Goal: Complete application form

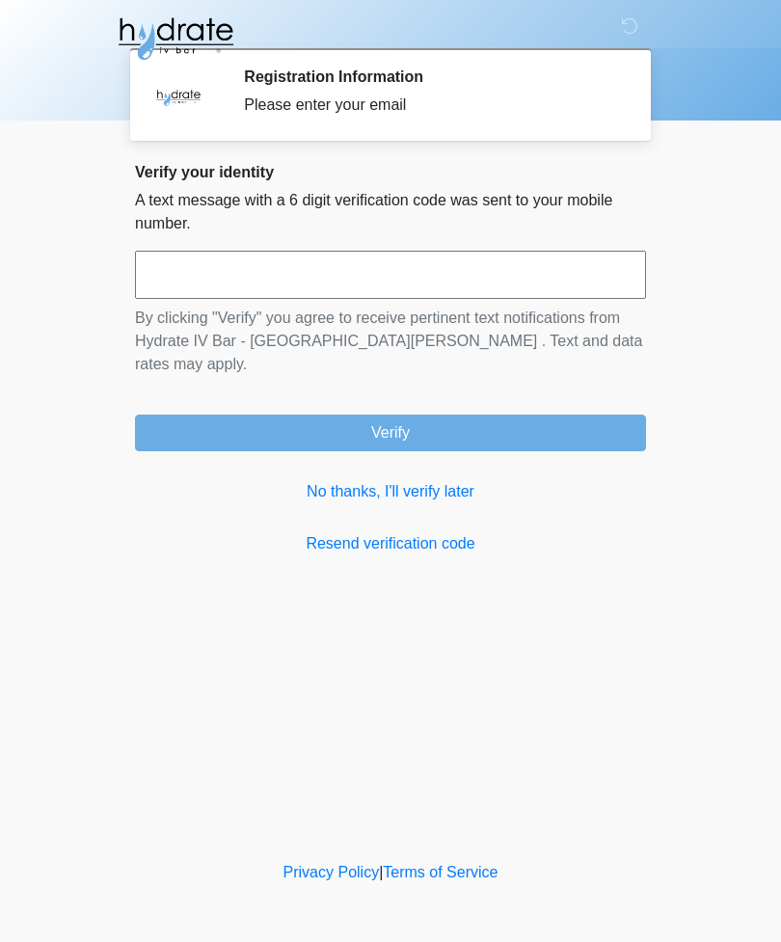
click at [533, 291] on input "text" at bounding box center [390, 275] width 511 height 48
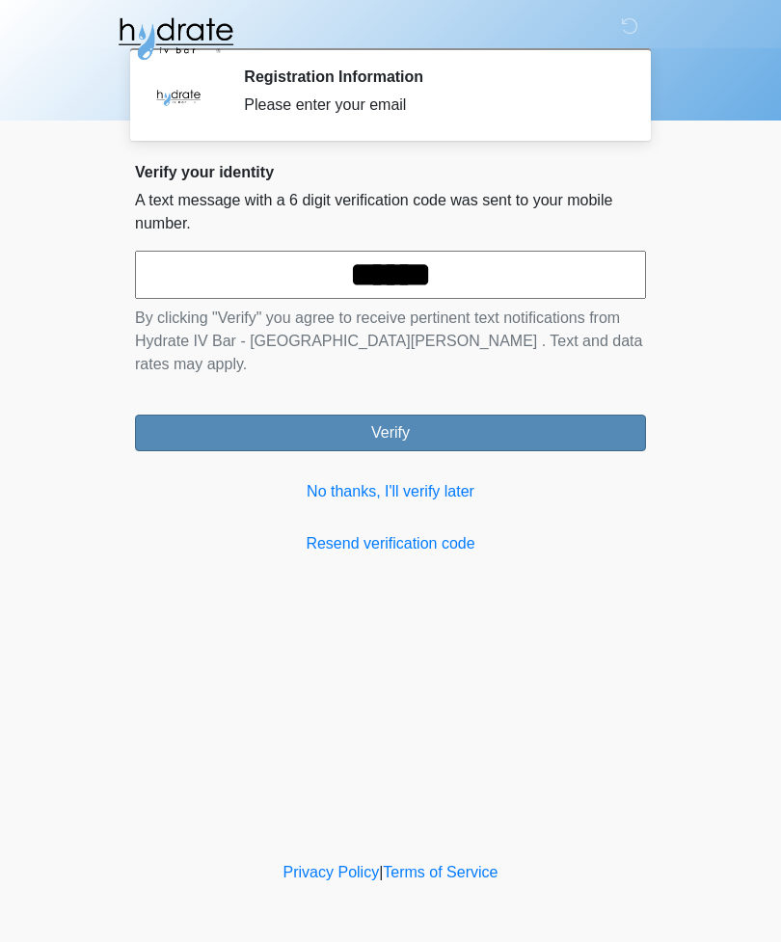
type input "******"
click at [562, 415] on button "Verify" at bounding box center [390, 433] width 511 height 37
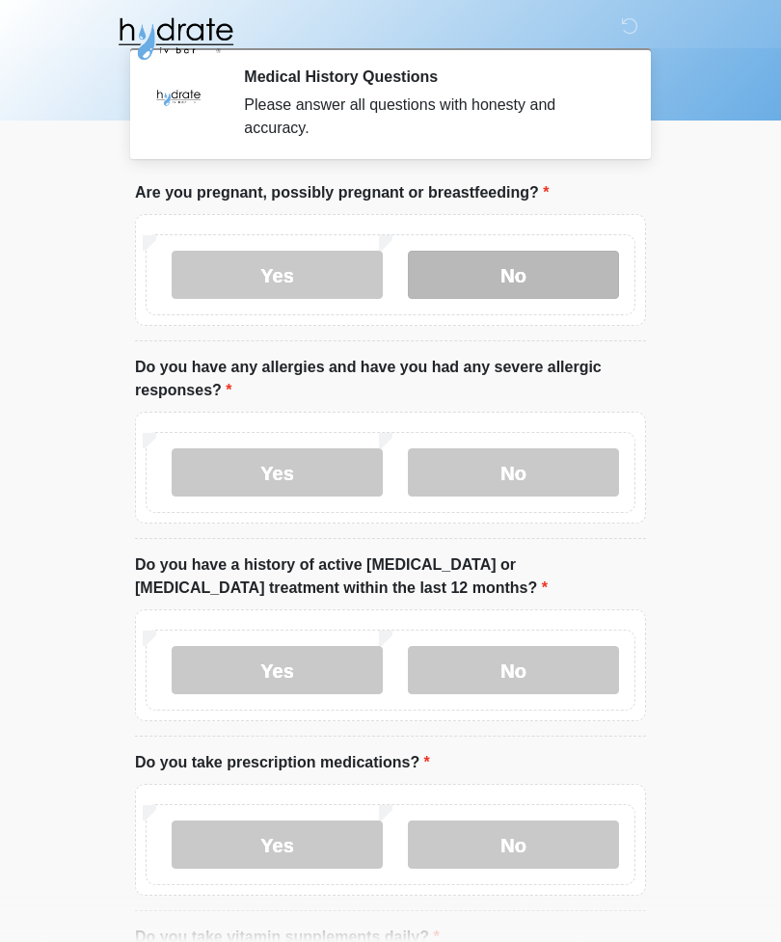
click at [569, 285] on label "No" at bounding box center [513, 275] width 211 height 48
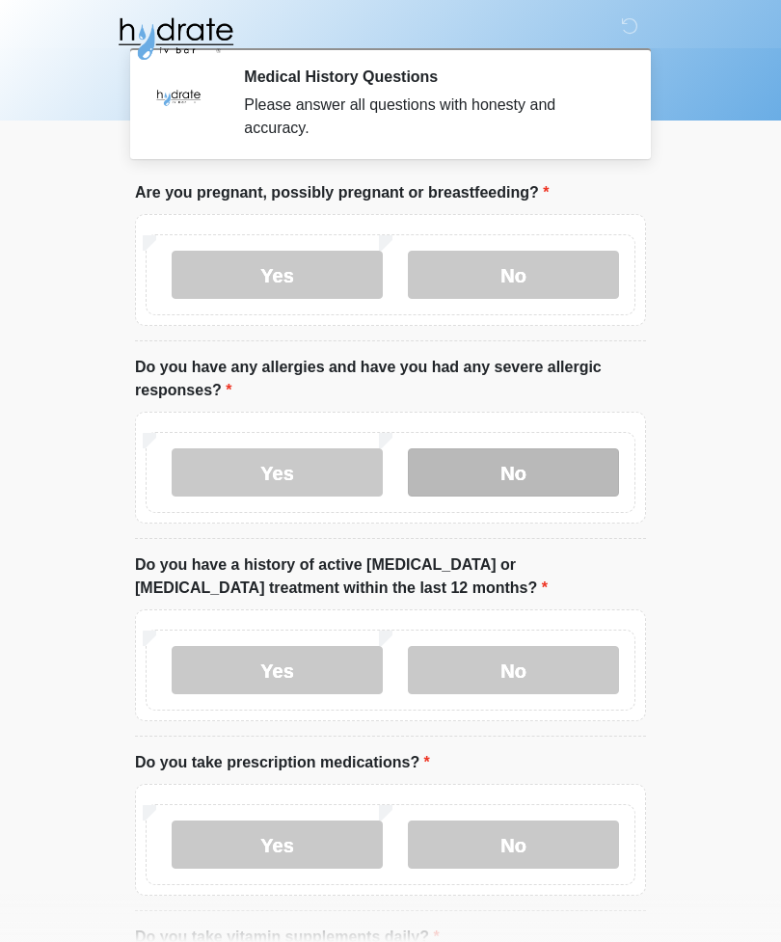
click at [566, 482] on label "No" at bounding box center [513, 472] width 211 height 48
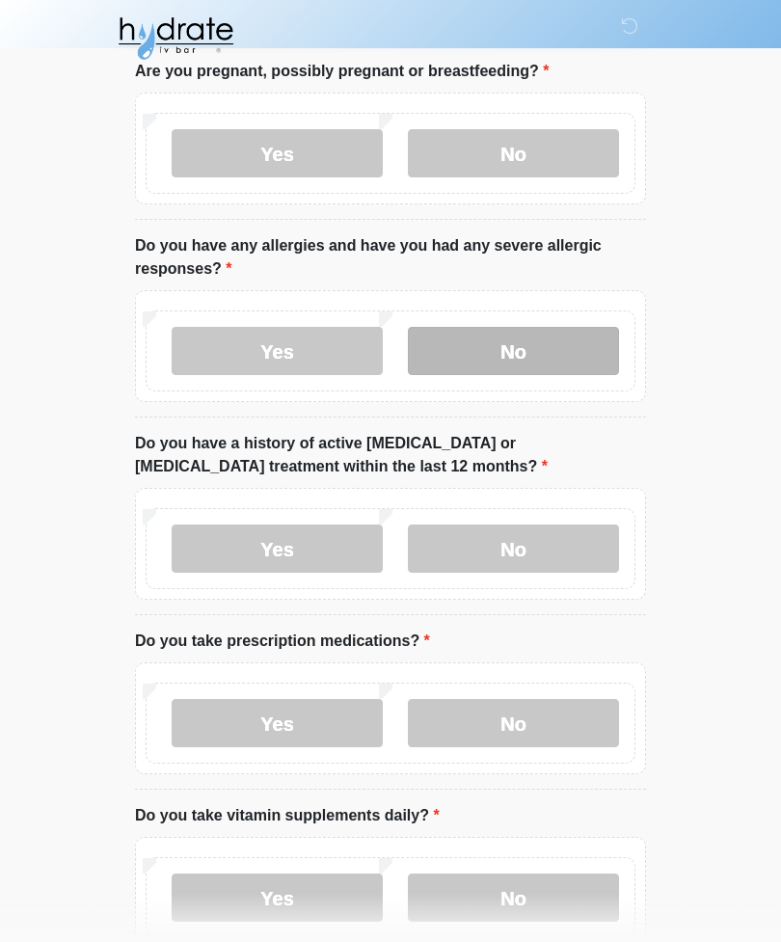
scroll to position [182, 0]
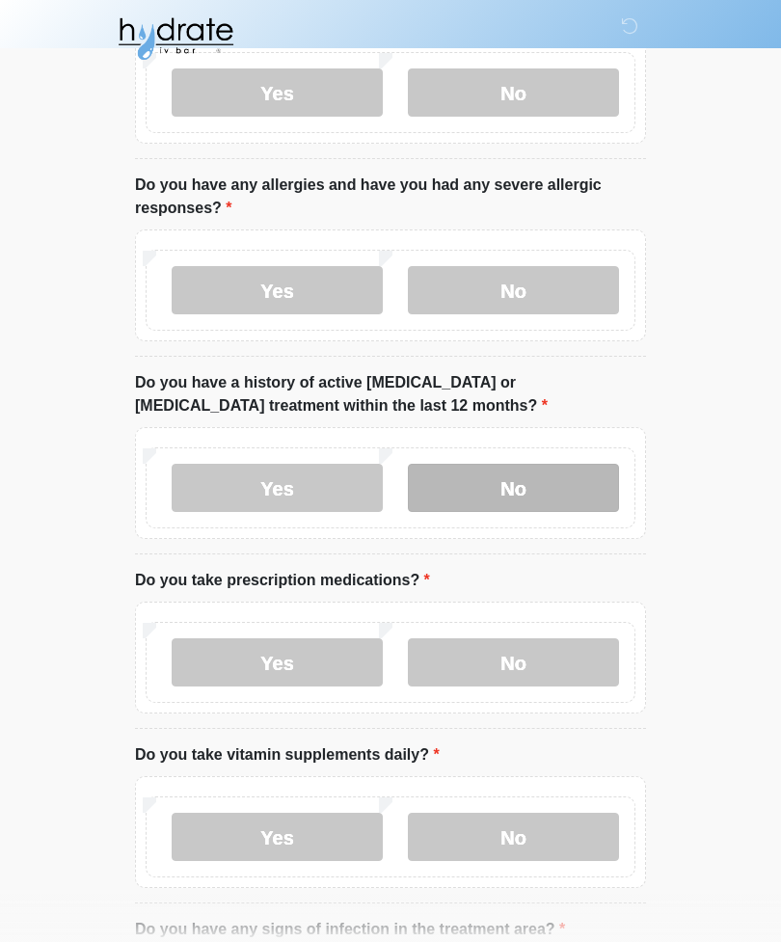
click at [585, 479] on label "No" at bounding box center [513, 488] width 211 height 48
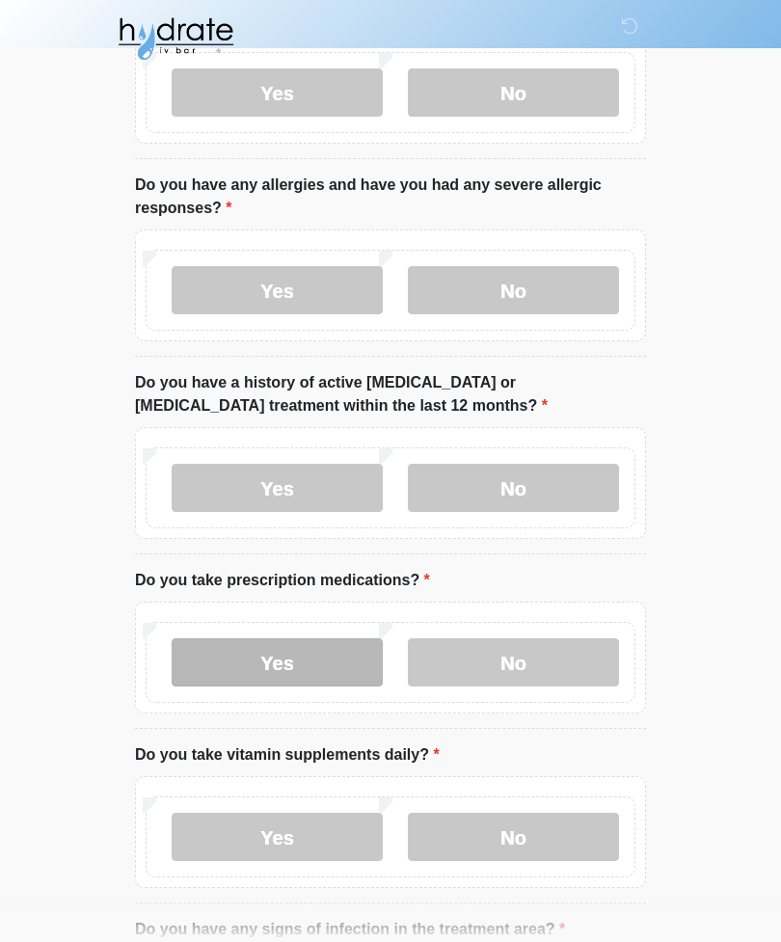
click at [322, 662] on label "Yes" at bounding box center [277, 662] width 211 height 48
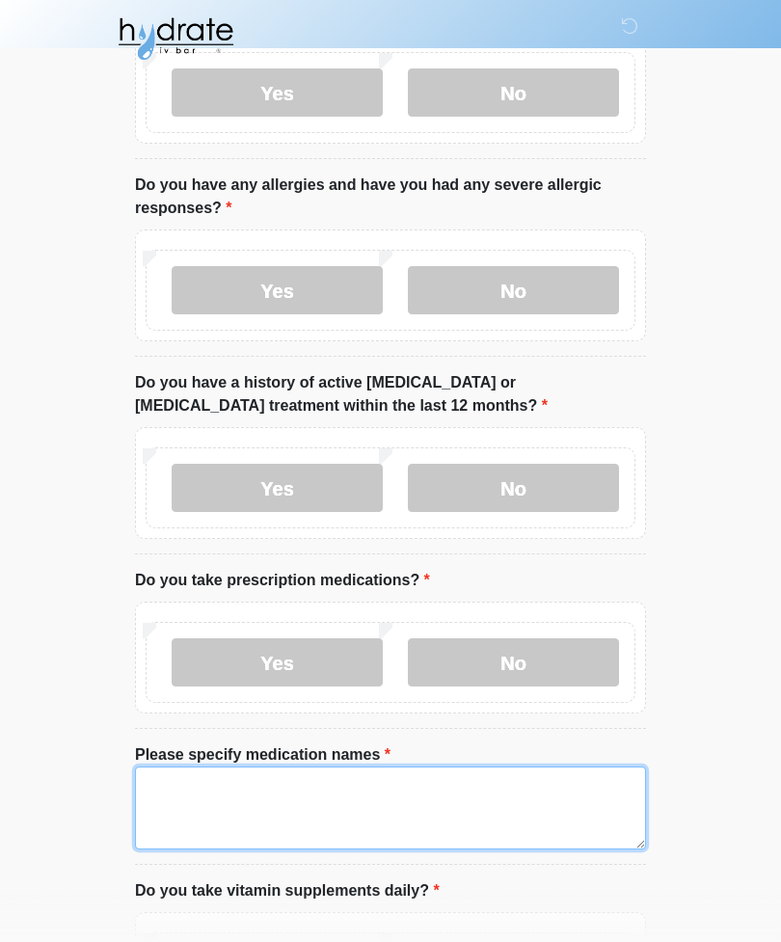
click at [466, 791] on textarea "Please specify medication names" at bounding box center [390, 808] width 511 height 83
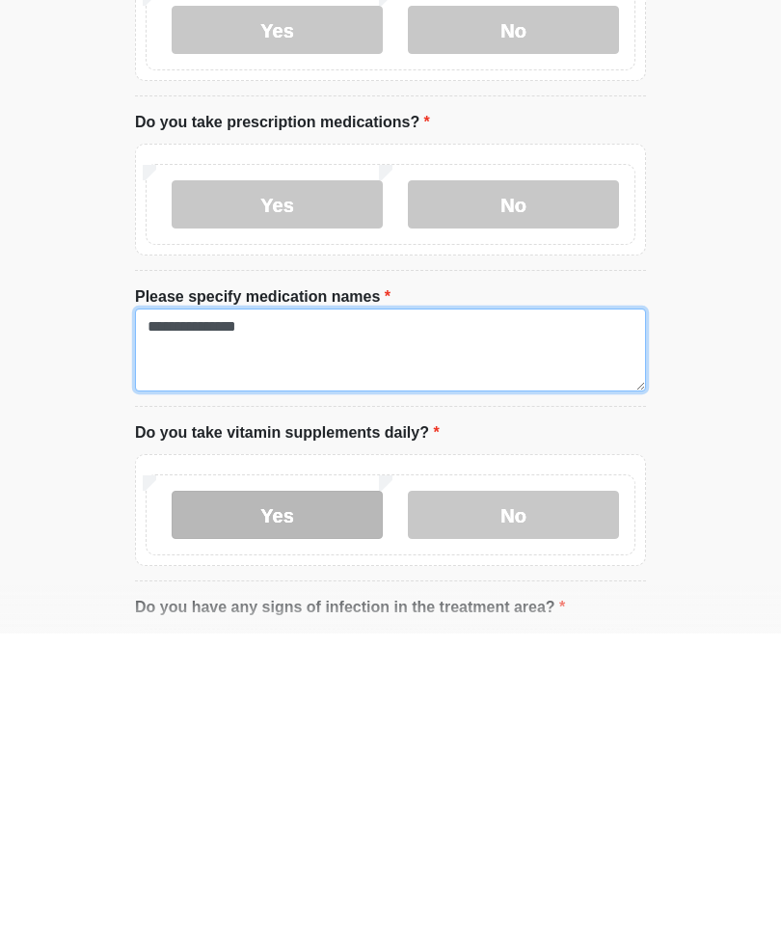
type textarea "**********"
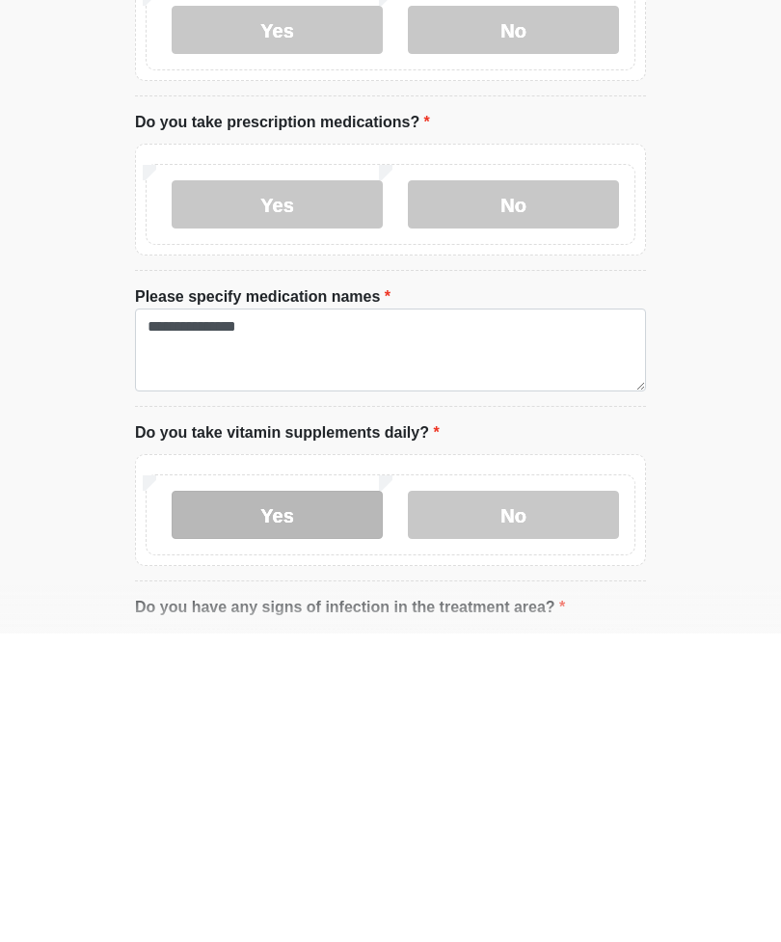
click at [358, 799] on label "Yes" at bounding box center [277, 823] width 211 height 48
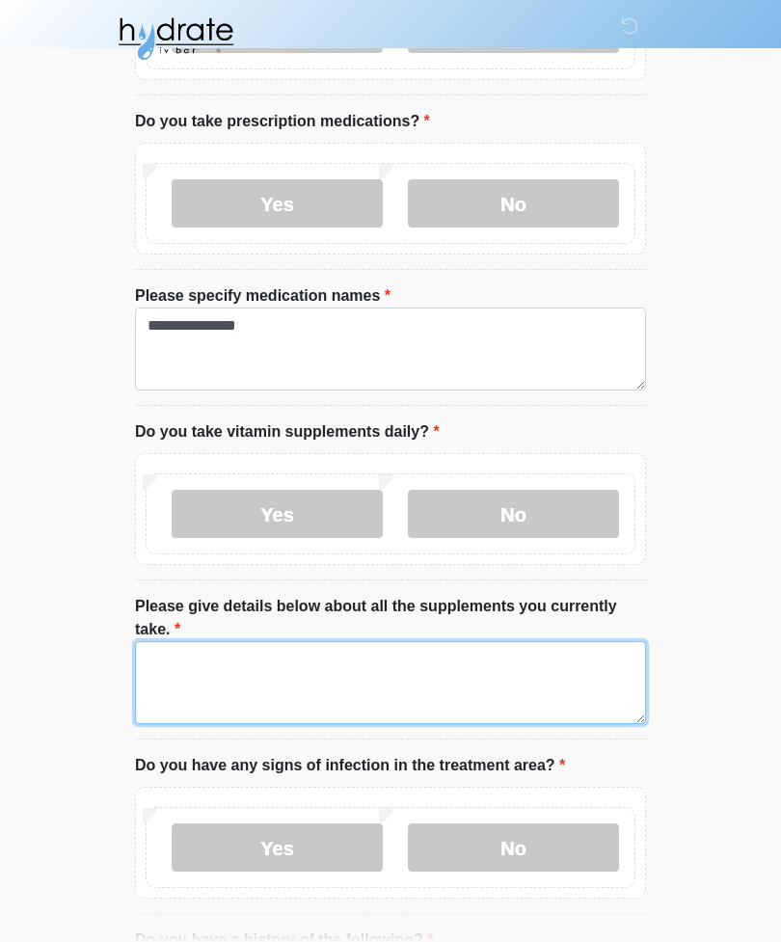
click at [575, 701] on textarea "Please give details below about all the supplements you currently take." at bounding box center [390, 682] width 511 height 83
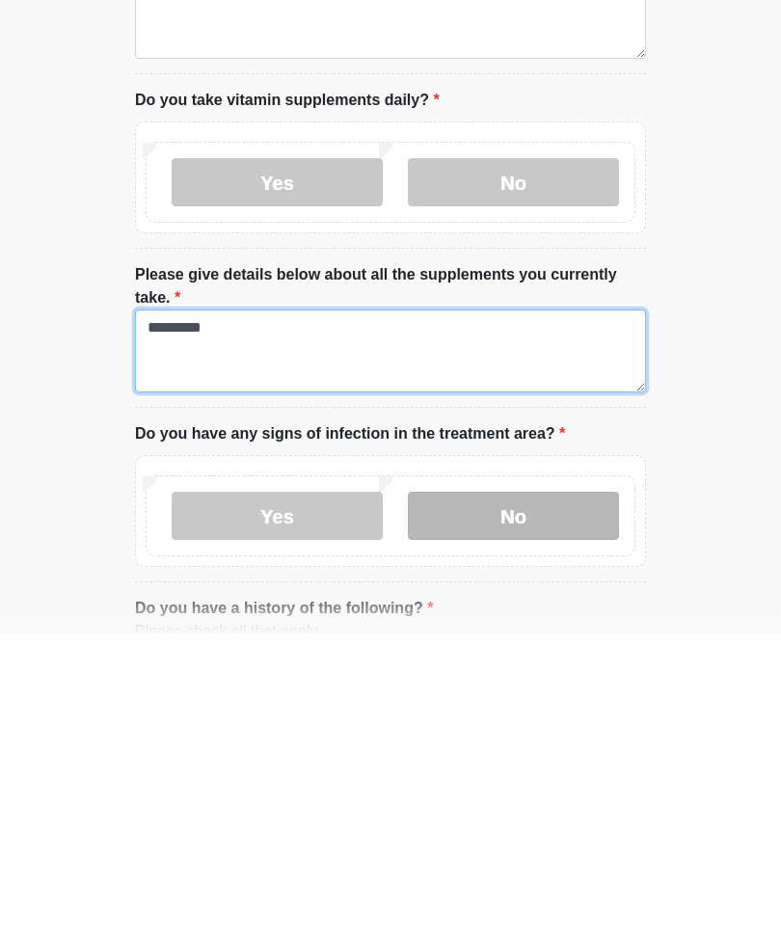
type textarea "*********"
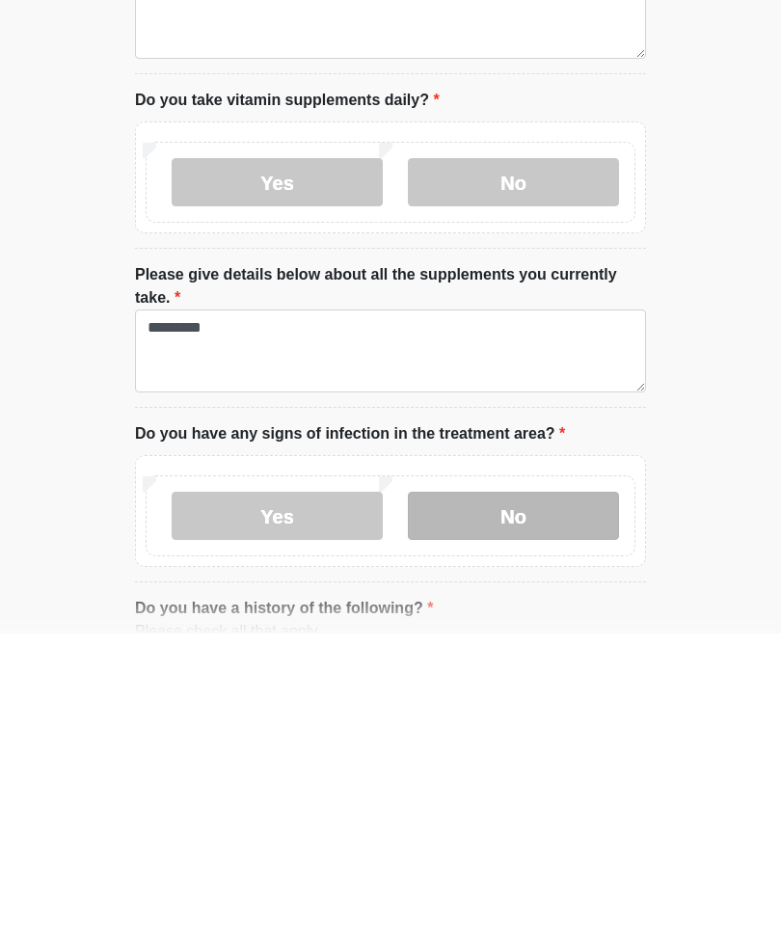
click at [565, 800] on label "No" at bounding box center [513, 824] width 211 height 48
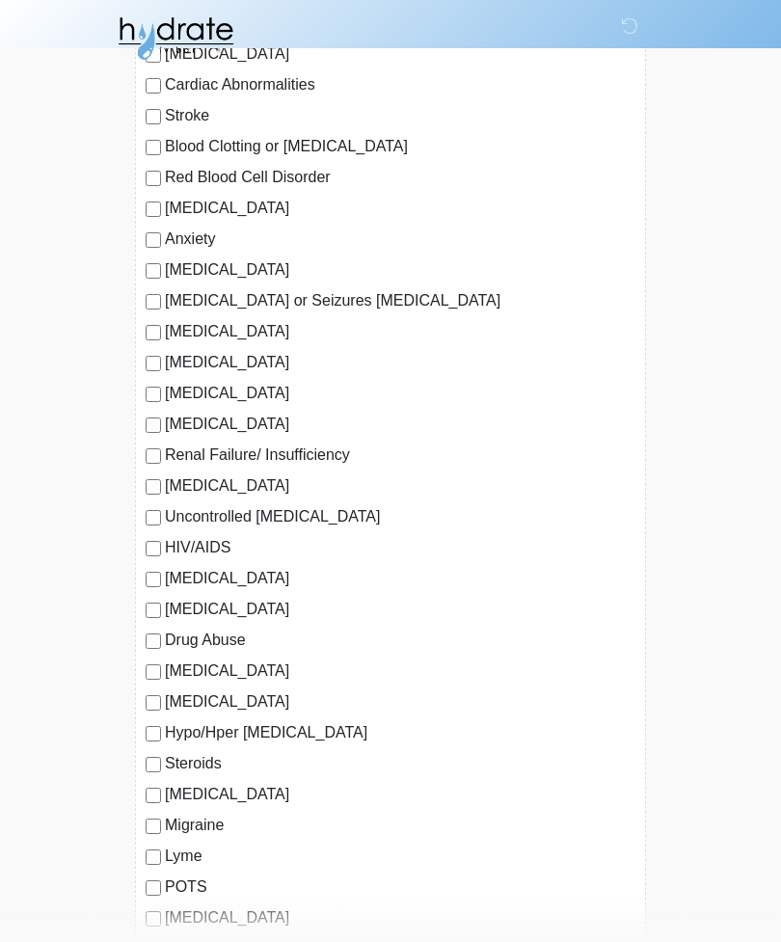
scroll to position [1686, 0]
click at [140, 824] on div "High Blood Pressure Heart Disease Heart Attack Congestive Heart Failure Cardiac…" at bounding box center [390, 458] width 511 height 1039
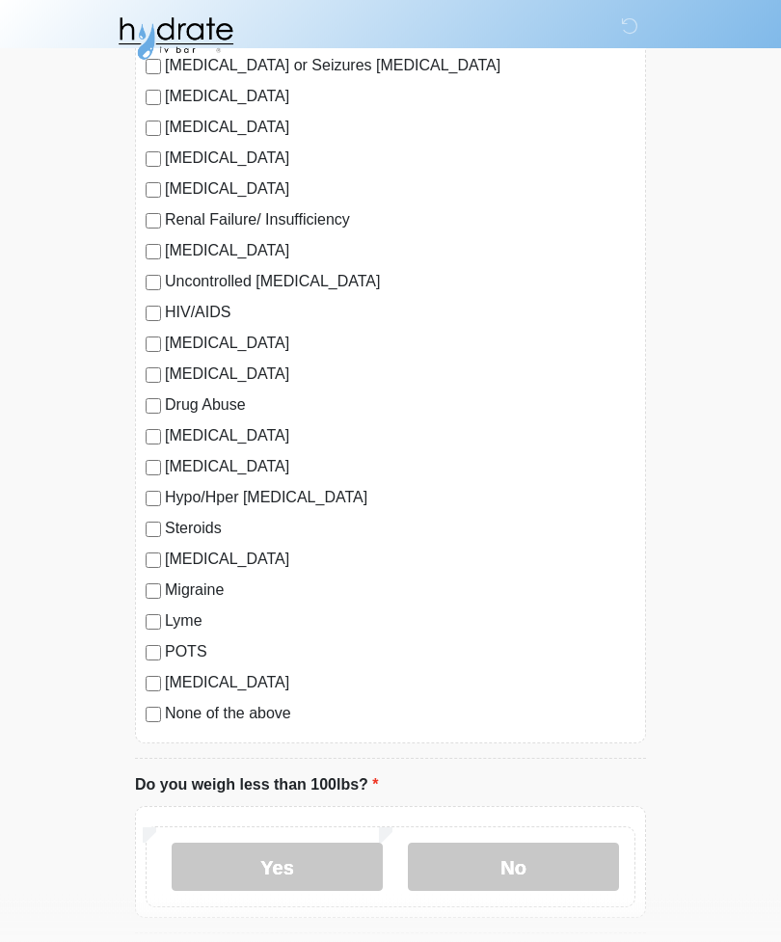
scroll to position [1922, 0]
click at [497, 885] on label "No" at bounding box center [513, 867] width 211 height 48
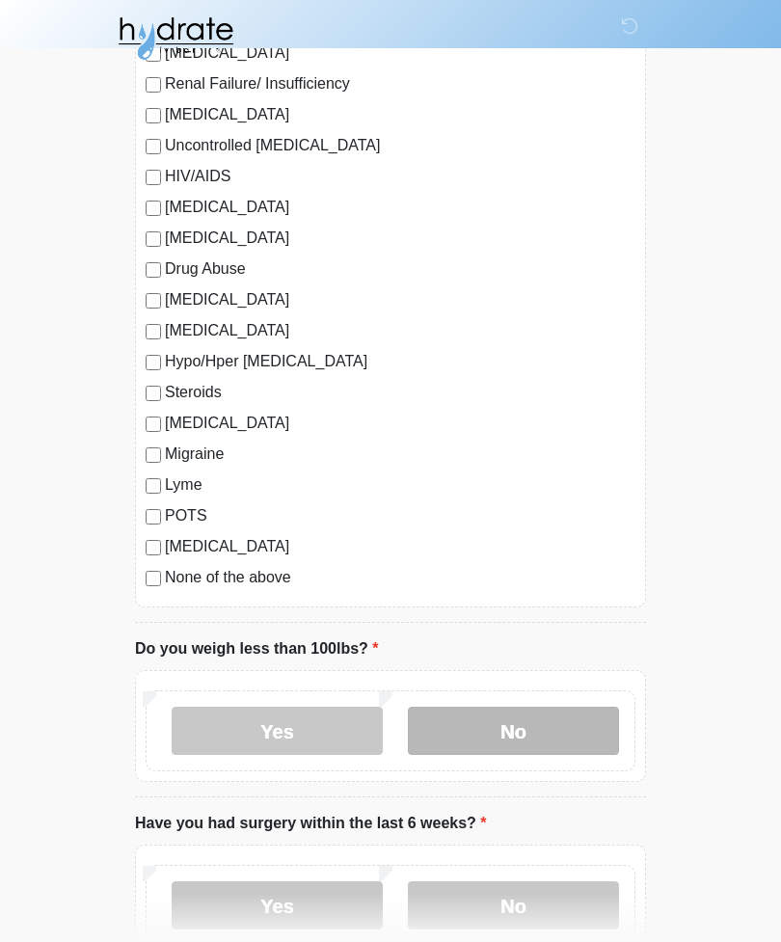
scroll to position [2177, 0]
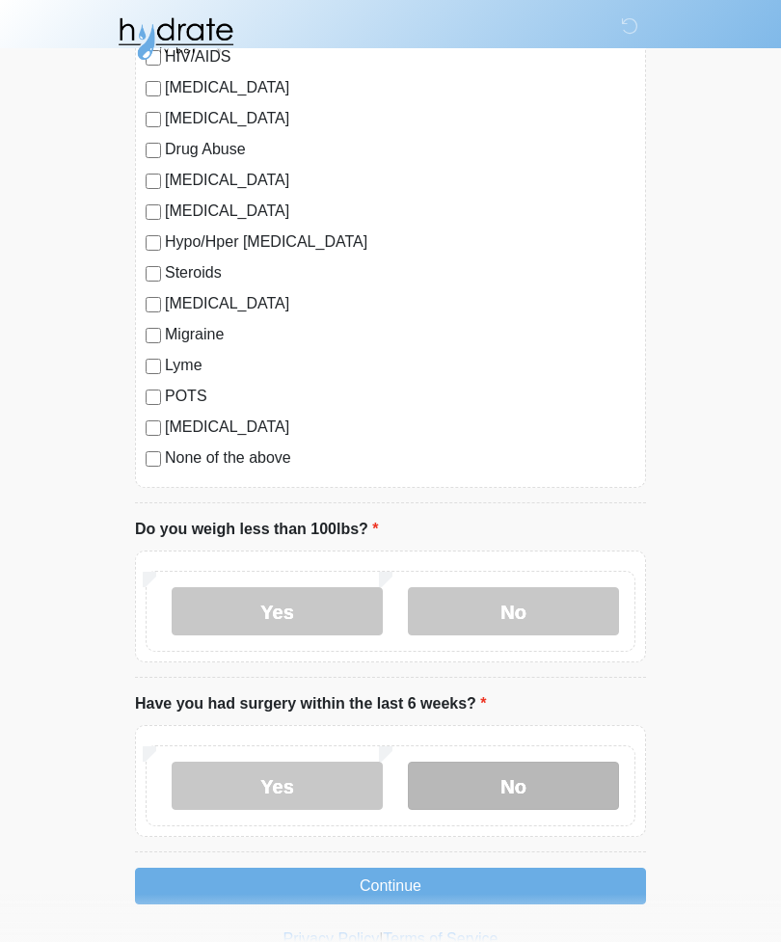
click at [567, 788] on label "No" at bounding box center [513, 786] width 211 height 48
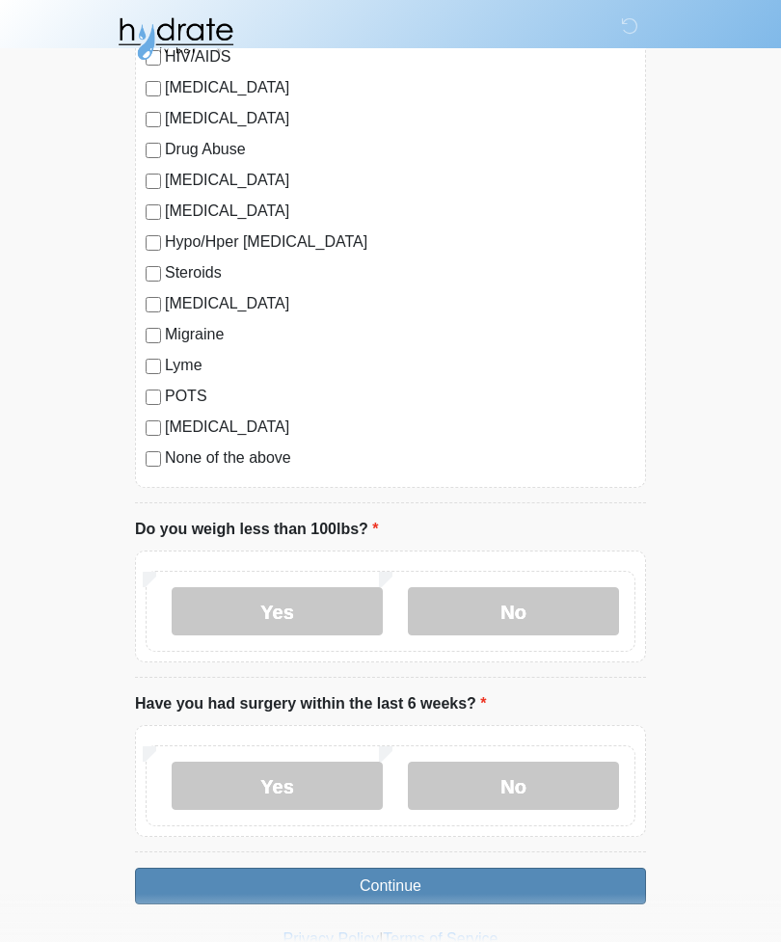
click at [557, 891] on button "Continue" at bounding box center [390, 886] width 511 height 37
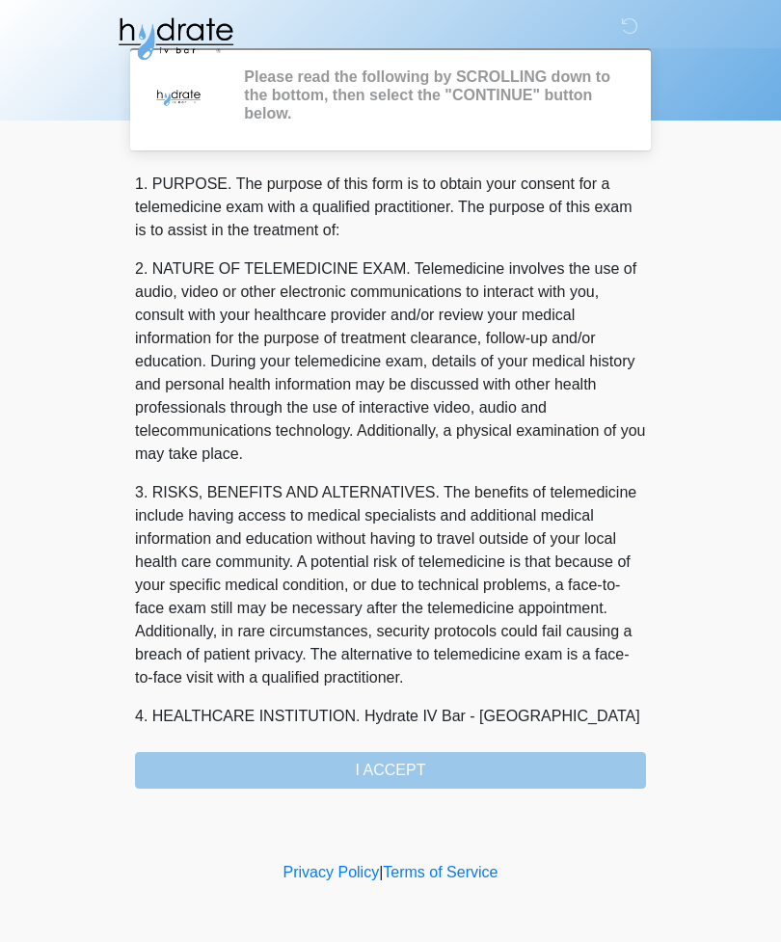
scroll to position [0, 0]
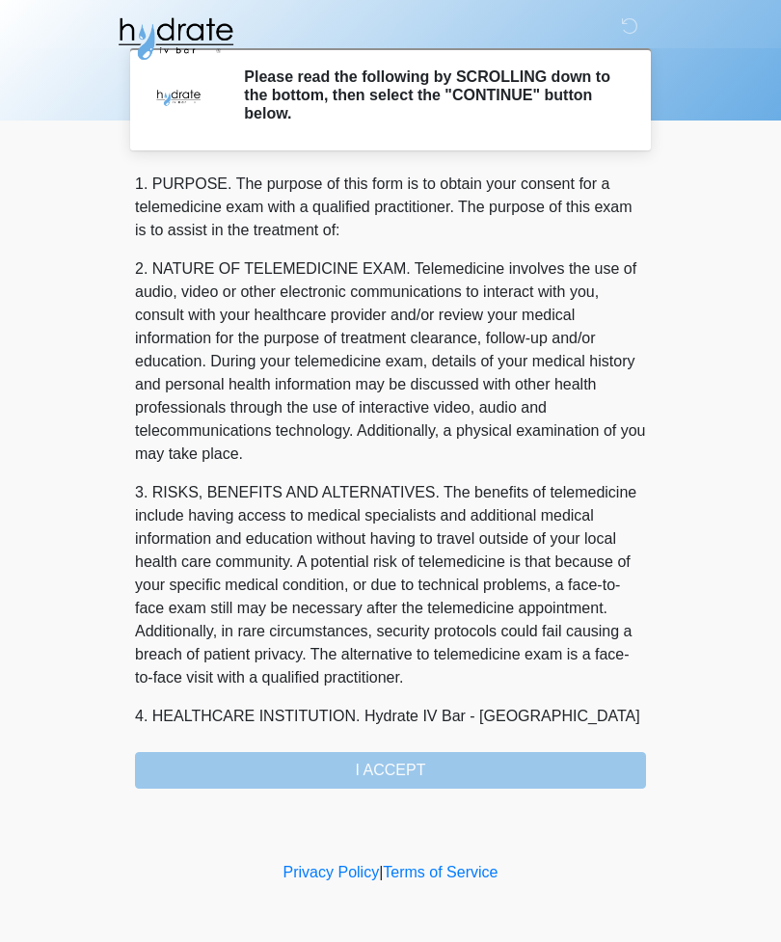
click at [596, 760] on div "1. PURPOSE. The purpose of this form is to obtain your consent for a telemedici…" at bounding box center [390, 481] width 511 height 616
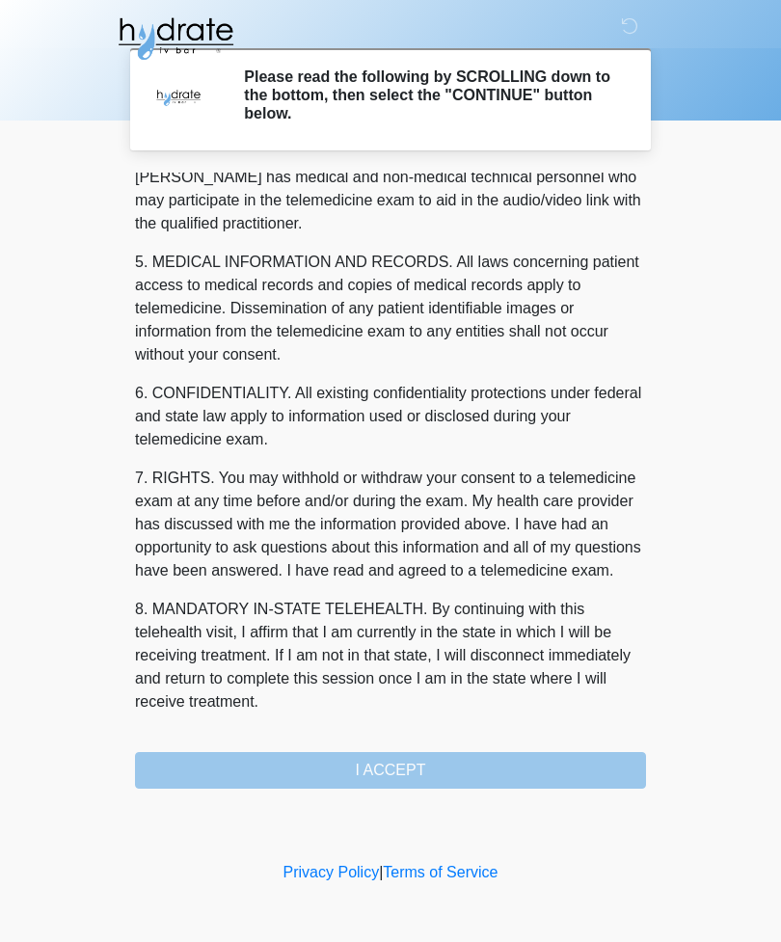
scroll to position [585, 0]
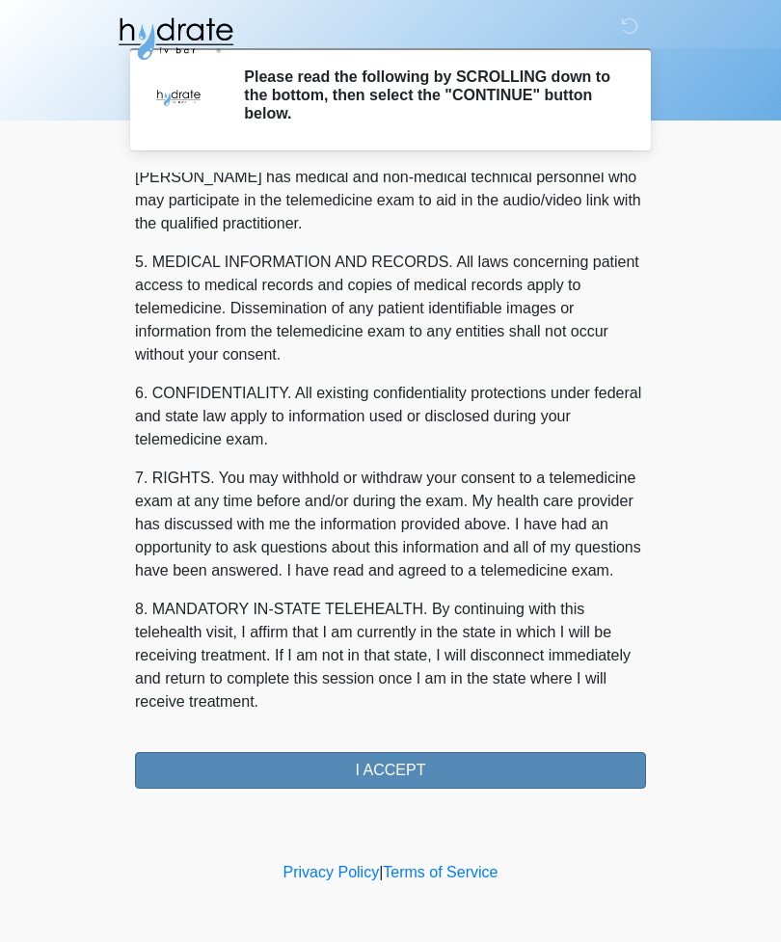
click at [424, 772] on button "I ACCEPT" at bounding box center [390, 770] width 511 height 37
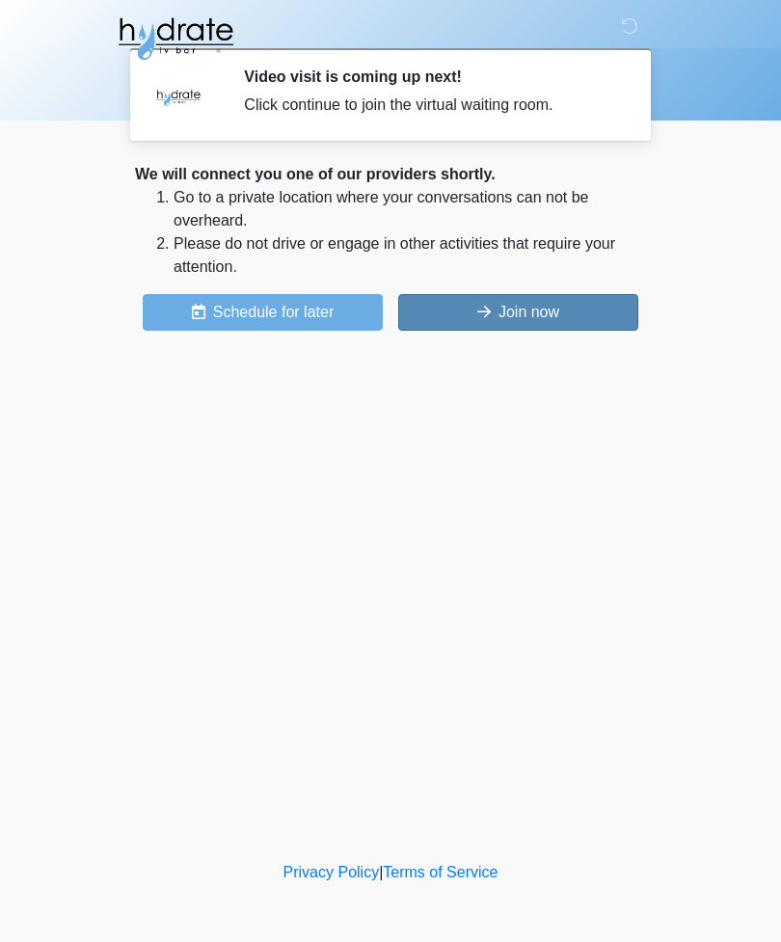
click at [577, 306] on button "Join now" at bounding box center [518, 312] width 240 height 37
